Goal: Task Accomplishment & Management: Use online tool/utility

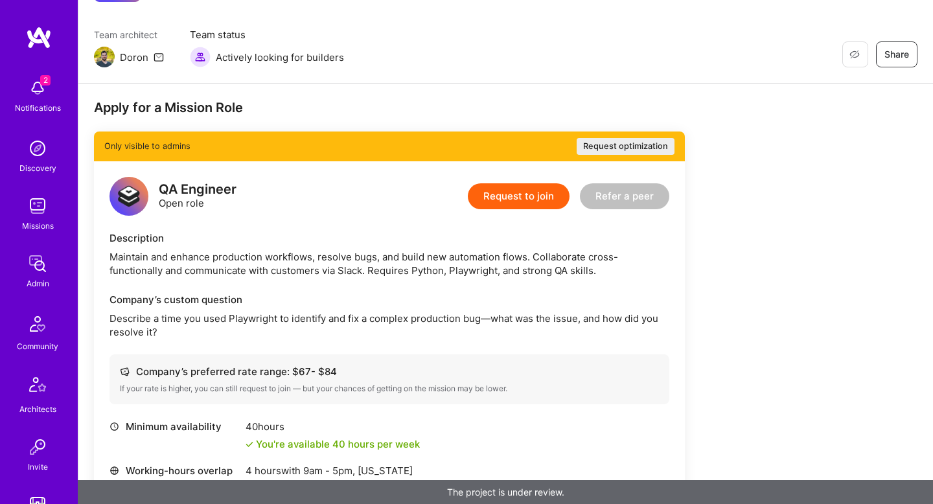
scroll to position [284, 0]
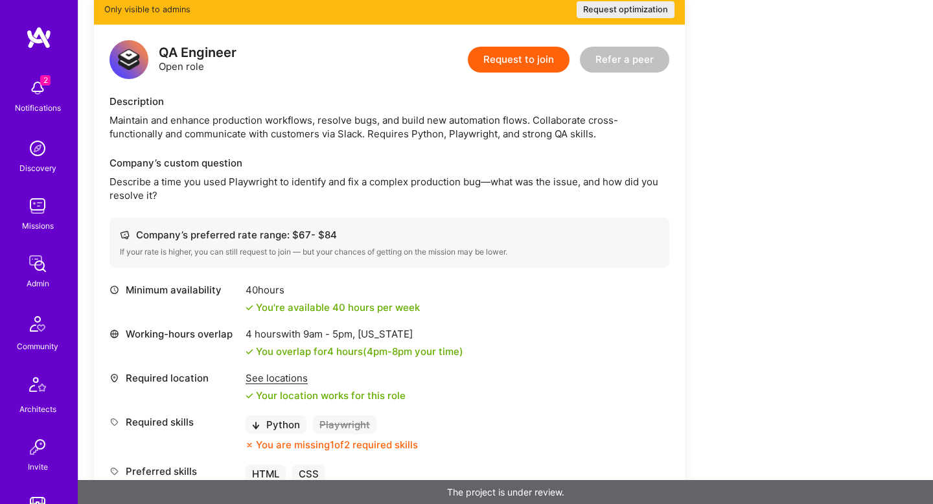
click at [286, 376] on div "See locations" at bounding box center [325, 378] width 160 height 14
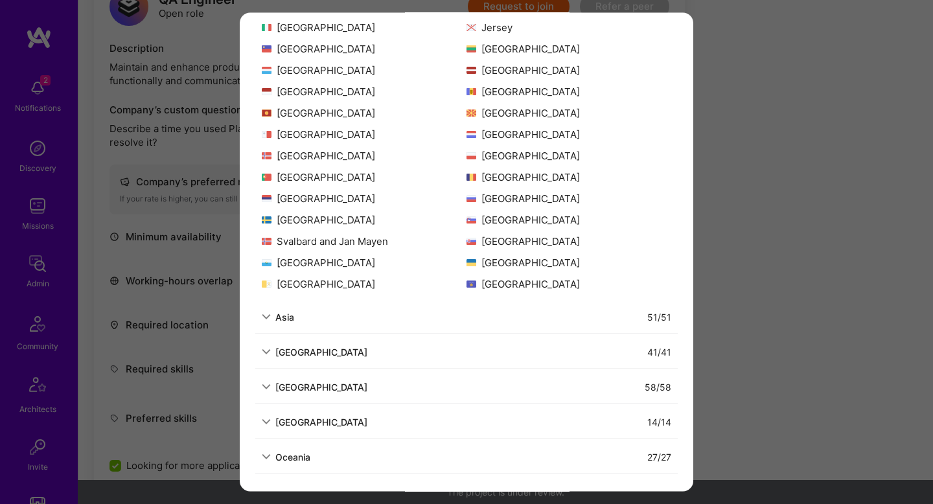
scroll to position [361, 0]
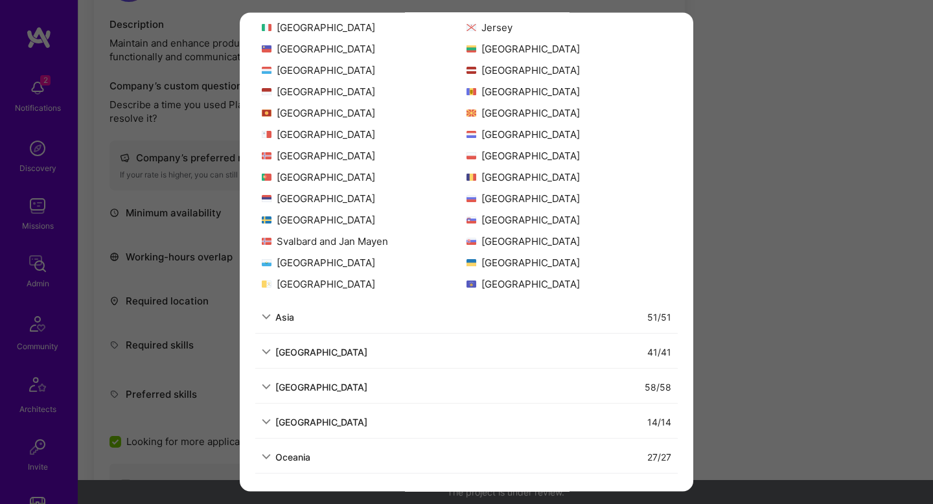
click at [194, 240] on div "Allowed Locations The locations that client marked as required will show up her…" at bounding box center [466, 252] width 933 height 504
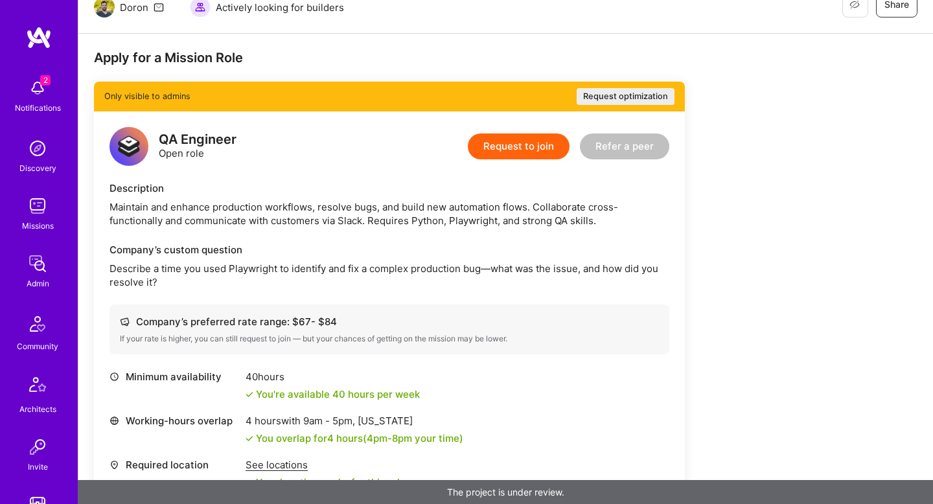
scroll to position [0, 0]
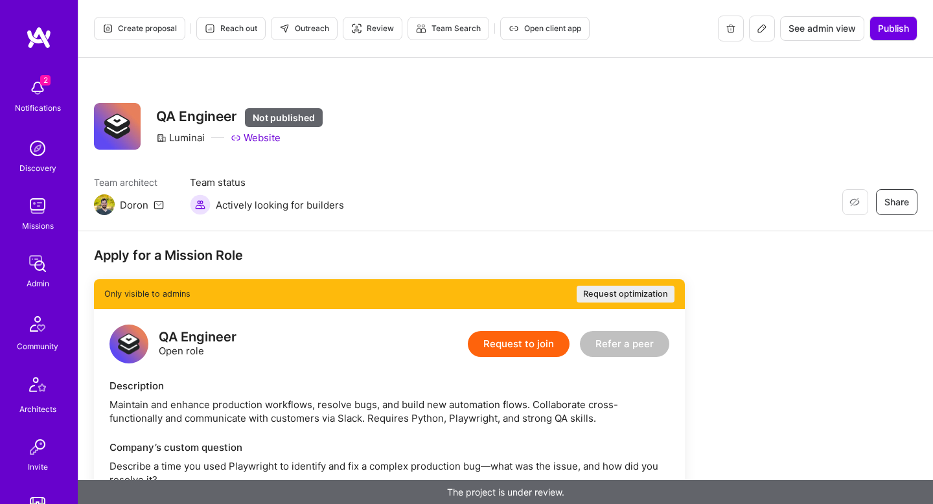
click at [852, 34] on span "See admin view" at bounding box center [821, 28] width 67 height 13
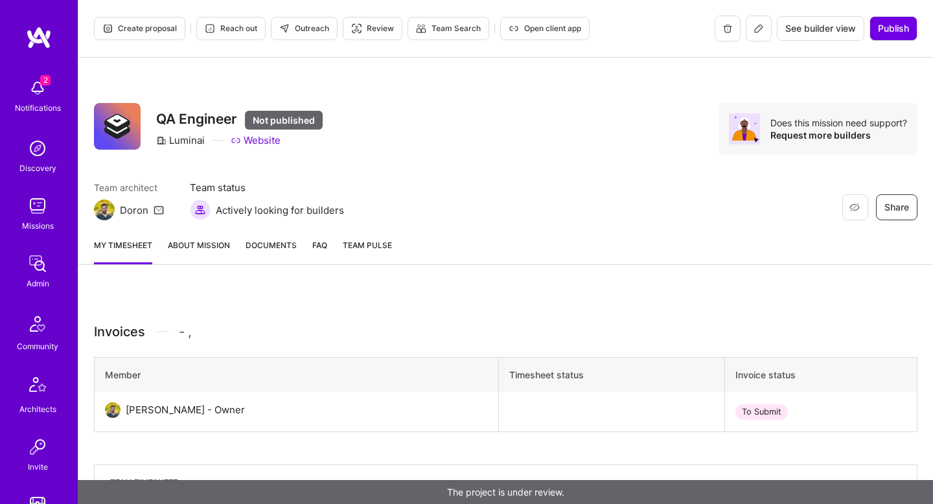
click at [217, 251] on link "About Mission" at bounding box center [199, 251] width 62 height 26
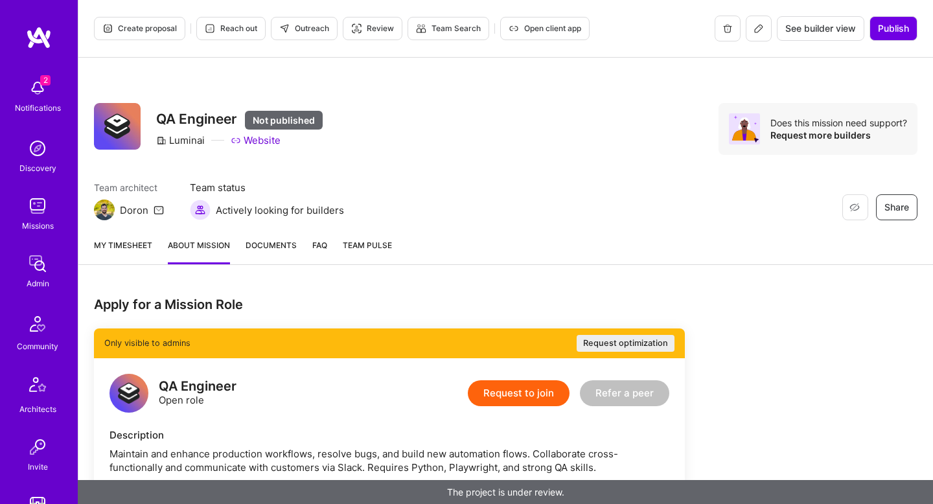
click at [754, 25] on icon at bounding box center [758, 28] width 10 height 10
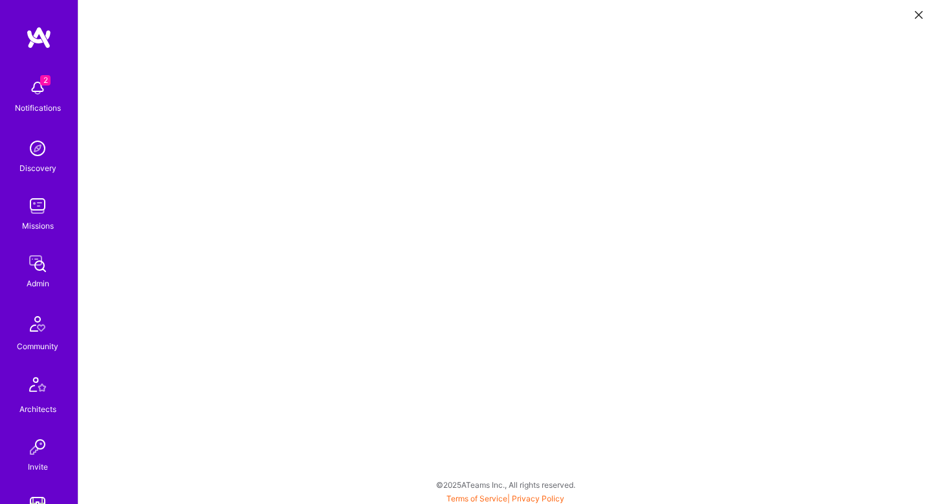
click at [914, 10] on button at bounding box center [919, 13] width 16 height 21
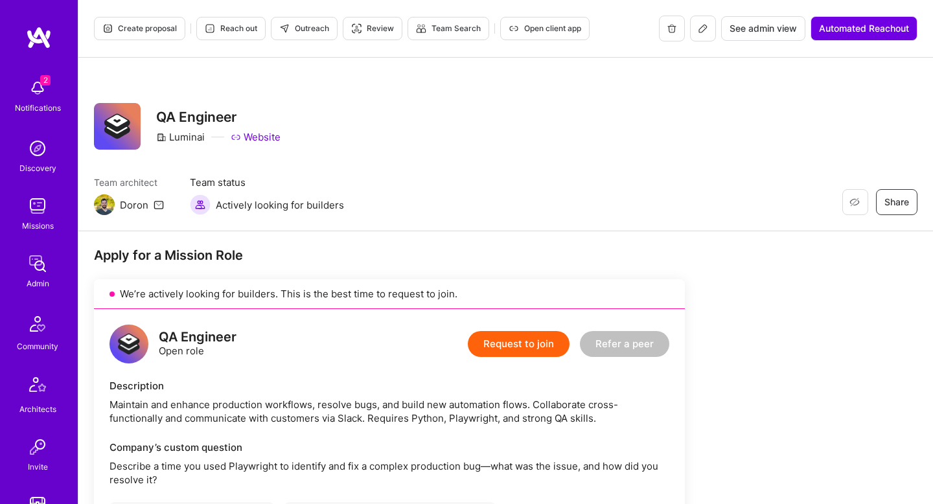
click at [317, 34] on button "Outreach" at bounding box center [304, 28] width 67 height 23
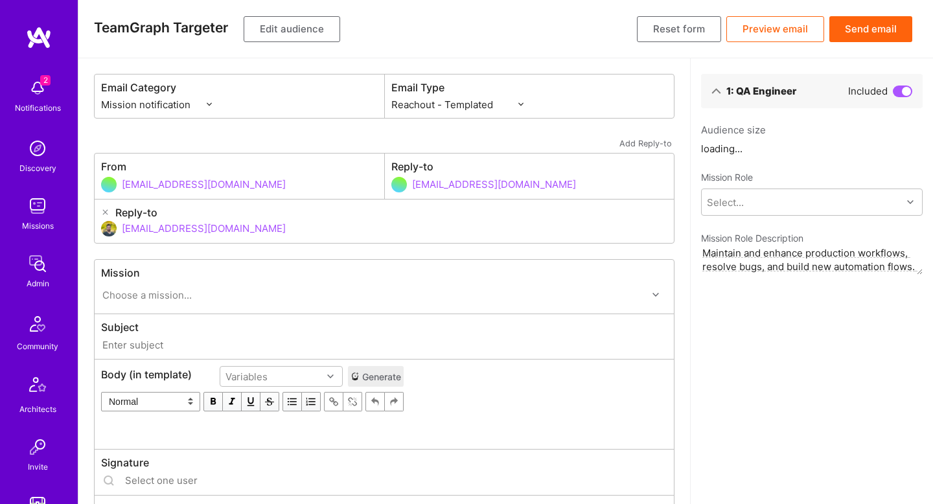
select select "rich-reachout"
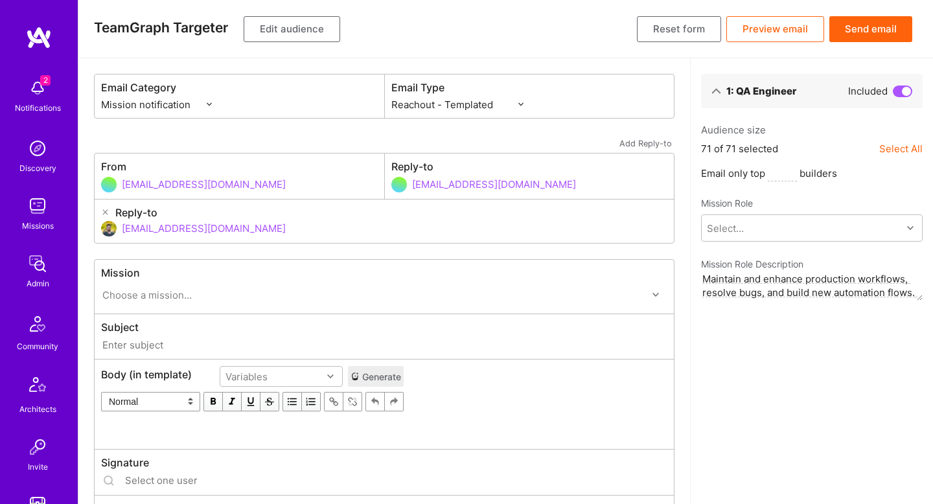
type input "[DOMAIN_NAME] // Luminai: QA Engineer"
type input "[EMAIL_ADDRESS][DOMAIN_NAME]"
